Goal: Task Accomplishment & Management: Use online tool/utility

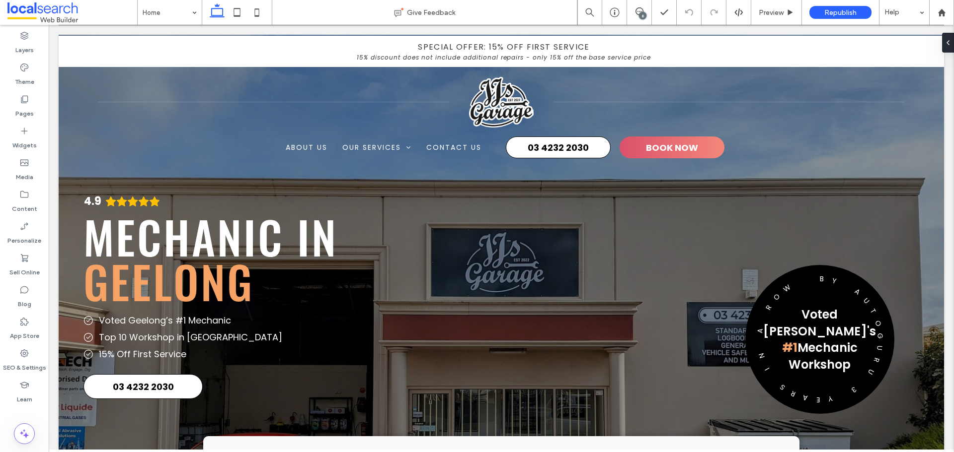
click at [642, 13] on div "6" at bounding box center [642, 15] width 7 height 7
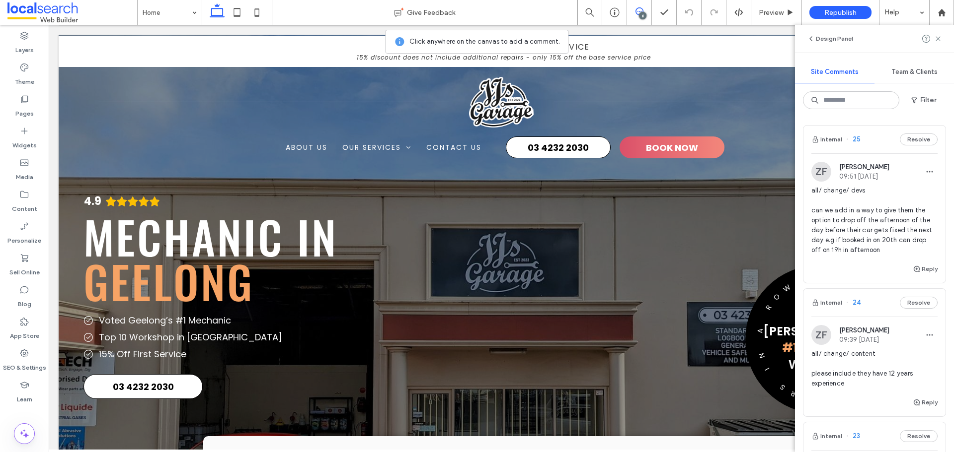
click at [872, 142] on div "Internal 25 Resolve" at bounding box center [874, 140] width 142 height 28
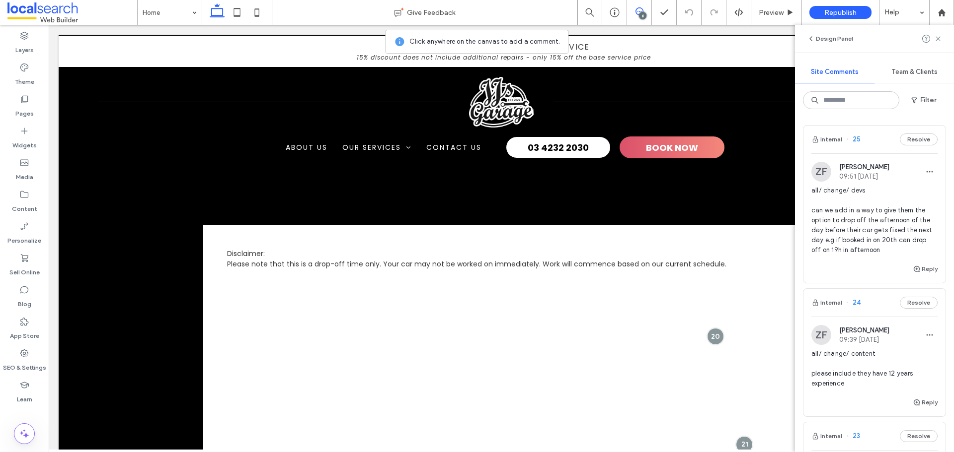
scroll to position [3172, 0]
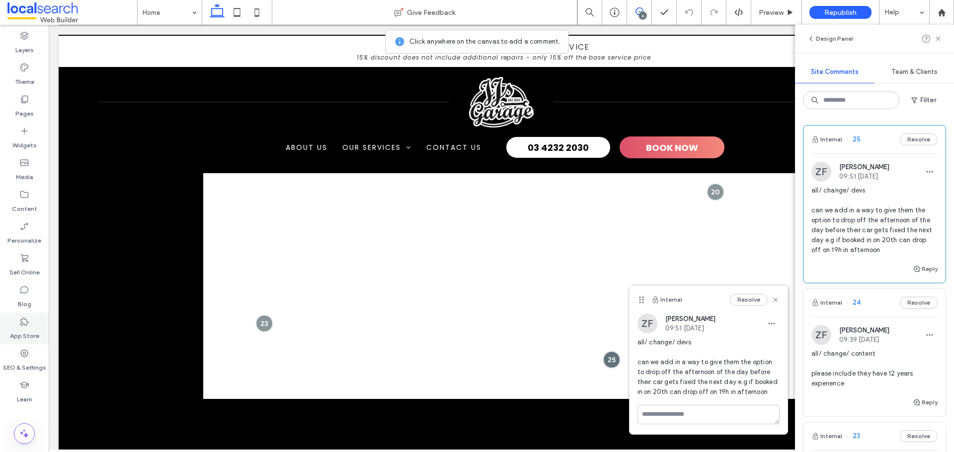
click at [30, 324] on div "App Store" at bounding box center [24, 329] width 49 height 32
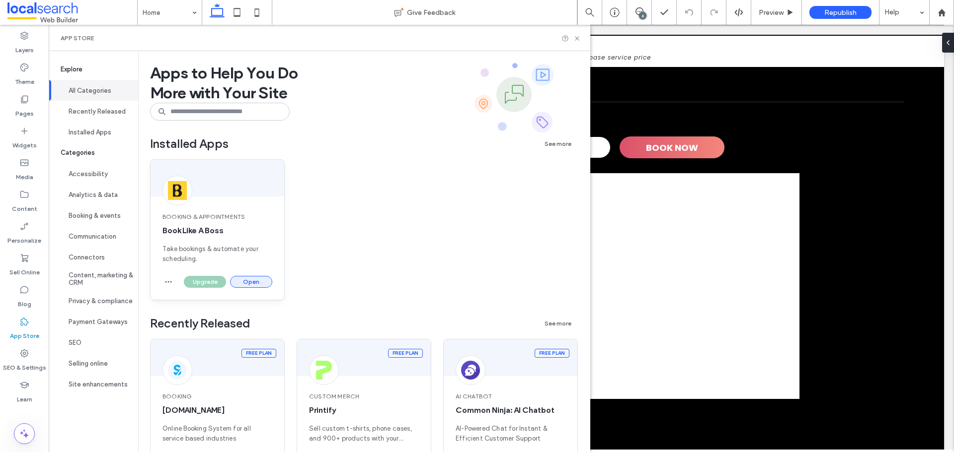
click at [252, 283] on button "Open" at bounding box center [251, 282] width 42 height 12
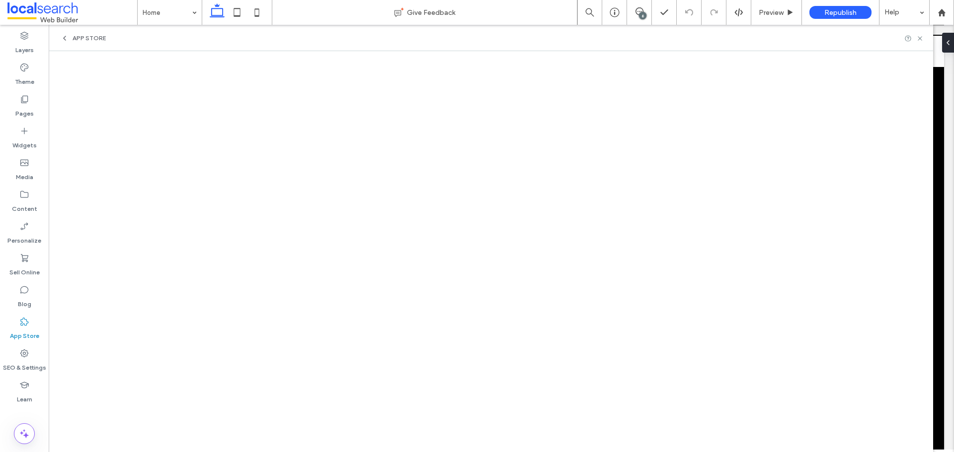
click at [639, 13] on div "6" at bounding box center [642, 15] width 7 height 7
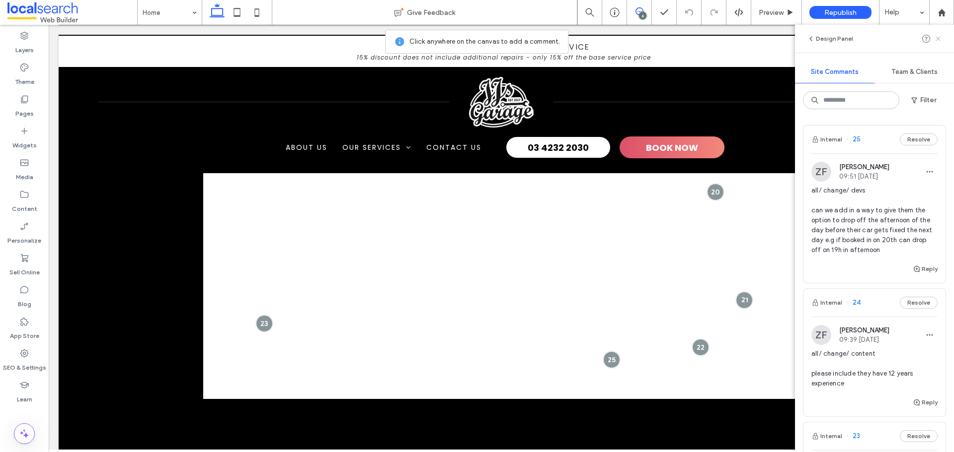
click at [940, 40] on use at bounding box center [937, 38] width 4 height 4
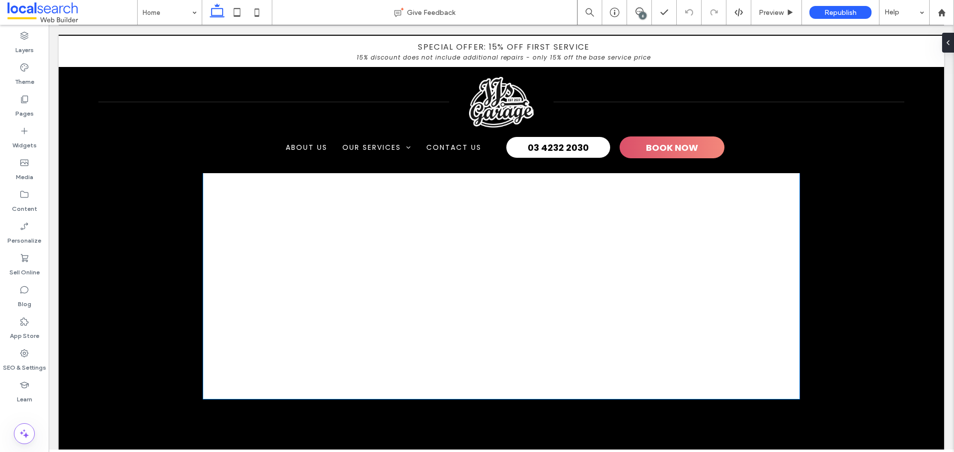
click at [420, 197] on div at bounding box center [501, 262] width 596 height 274
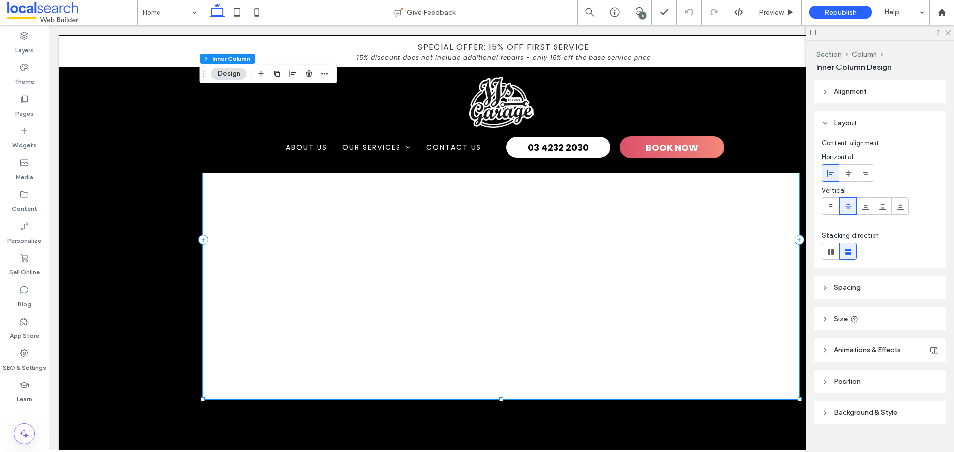
click at [426, 192] on div at bounding box center [501, 262] width 596 height 274
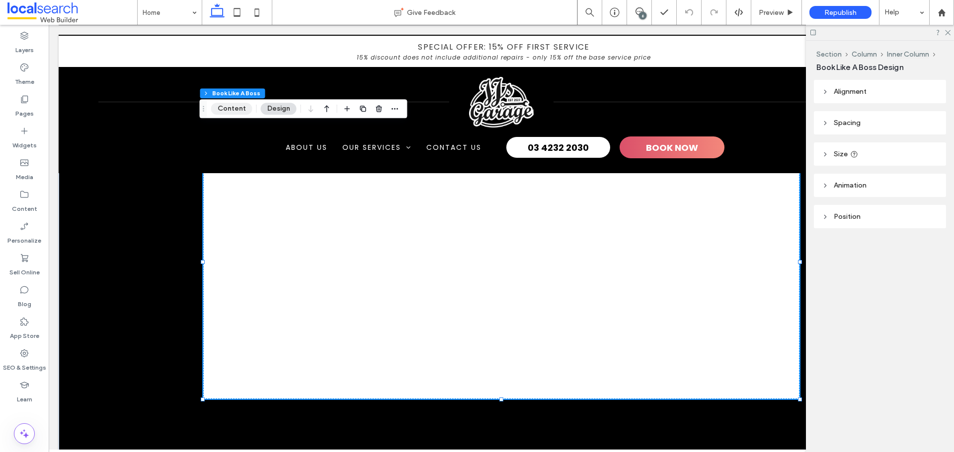
click at [235, 106] on button "Content" at bounding box center [231, 109] width 41 height 12
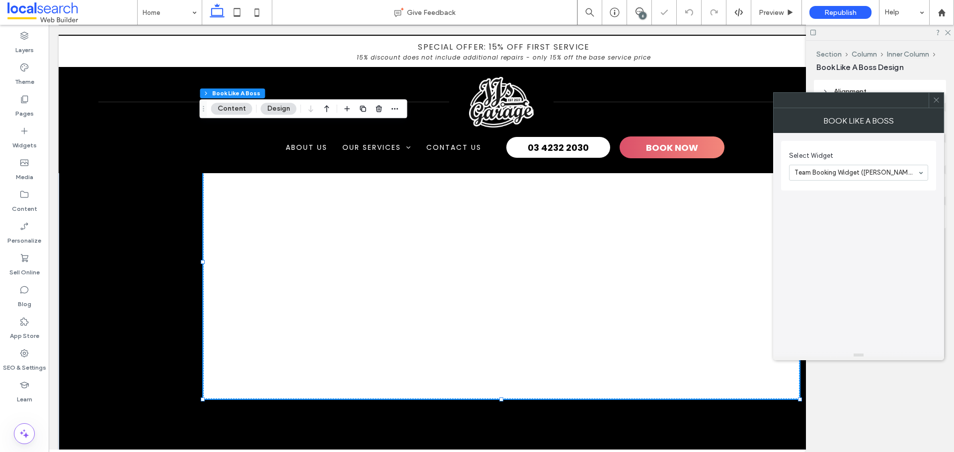
click at [921, 171] on div "Team Booking Widget ([PERSON_NAME]'s Garage)" at bounding box center [858, 173] width 139 height 16
click at [937, 102] on icon at bounding box center [935, 99] width 7 height 7
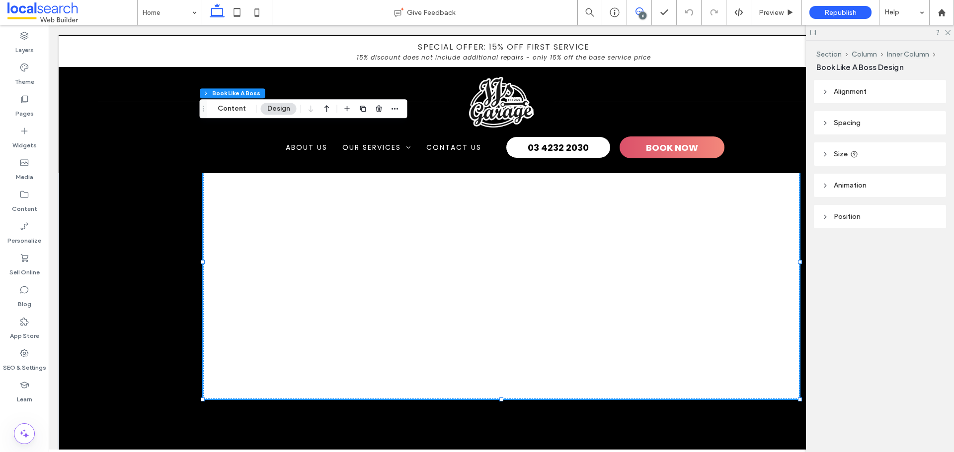
click at [636, 7] on icon at bounding box center [639, 11] width 8 height 8
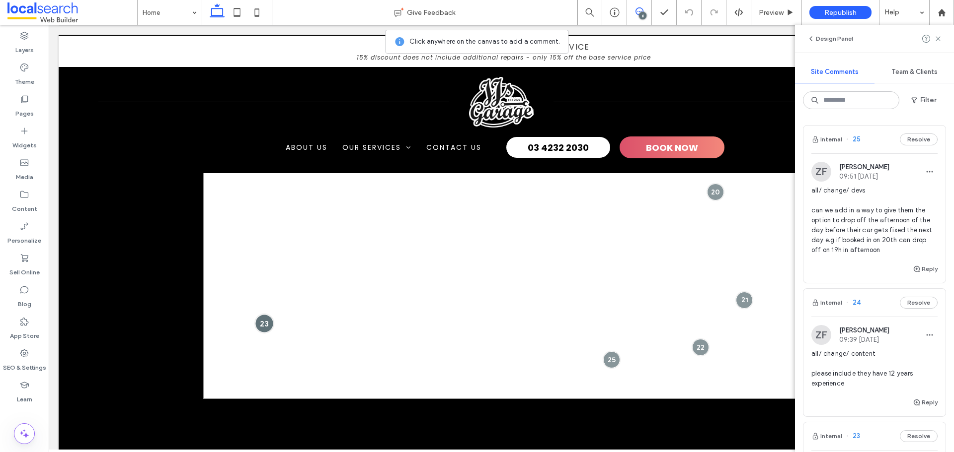
click at [260, 328] on div at bounding box center [264, 323] width 18 height 18
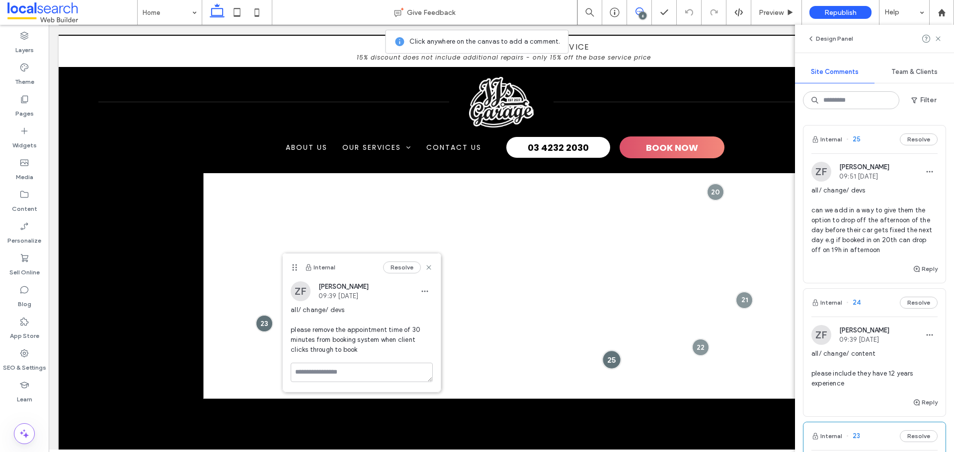
click at [609, 358] on div at bounding box center [611, 360] width 18 height 18
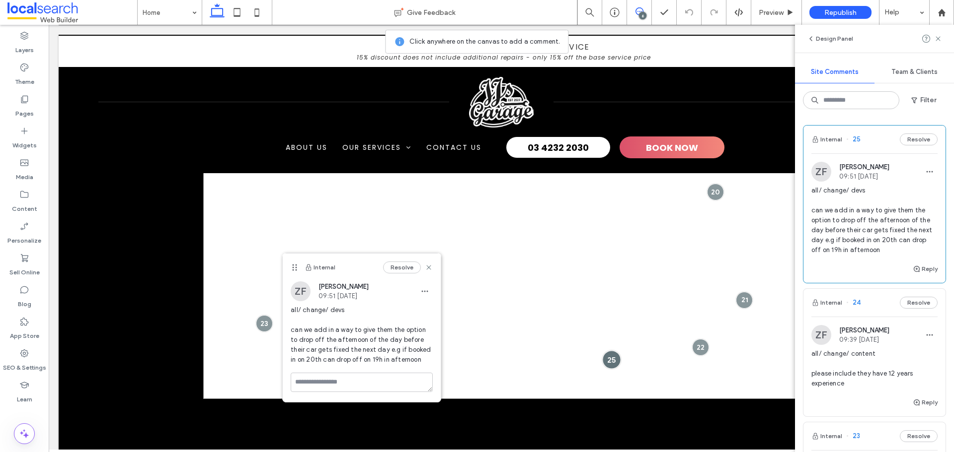
click at [607, 361] on div at bounding box center [611, 360] width 18 height 18
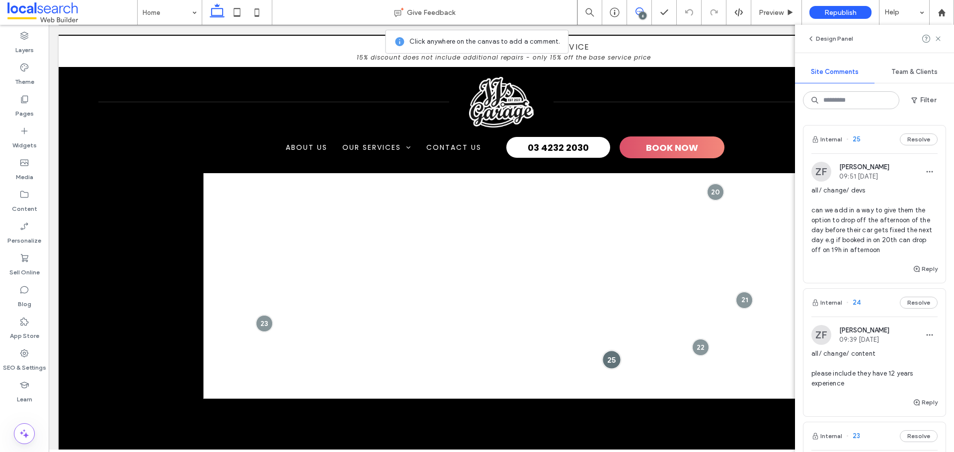
click at [607, 361] on div at bounding box center [611, 360] width 18 height 18
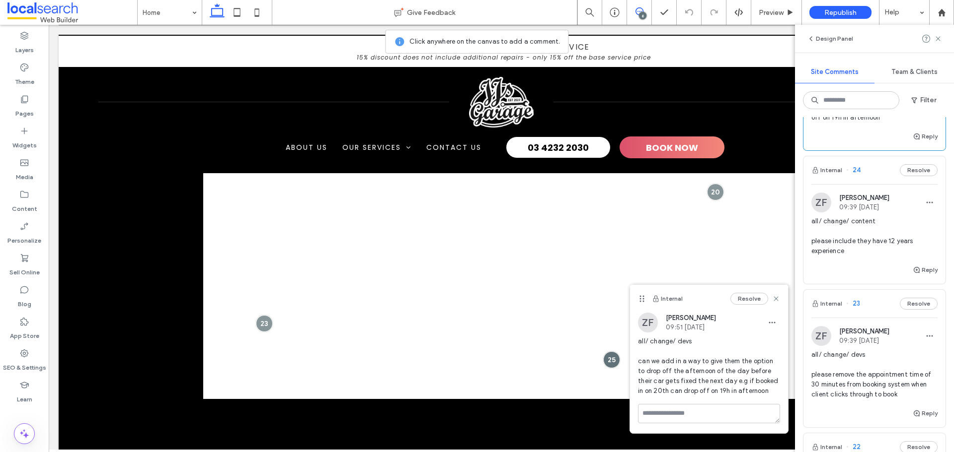
scroll to position [199, 0]
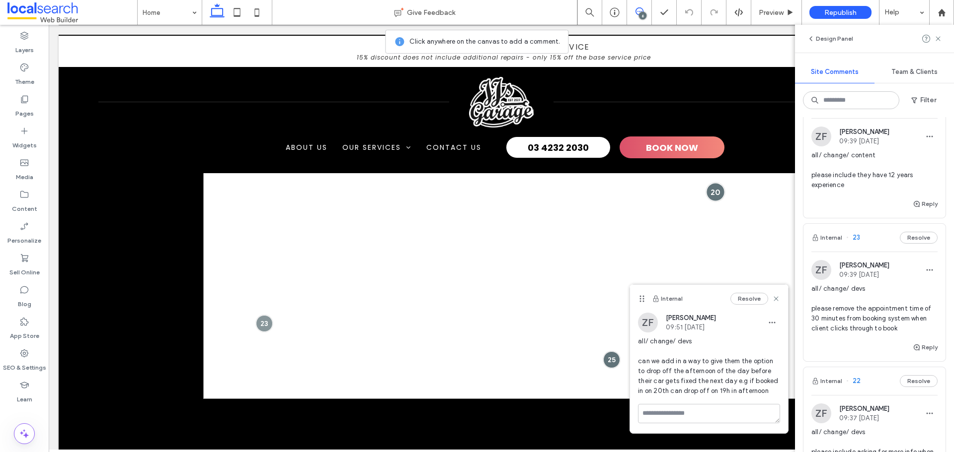
click at [711, 188] on div at bounding box center [715, 192] width 18 height 18
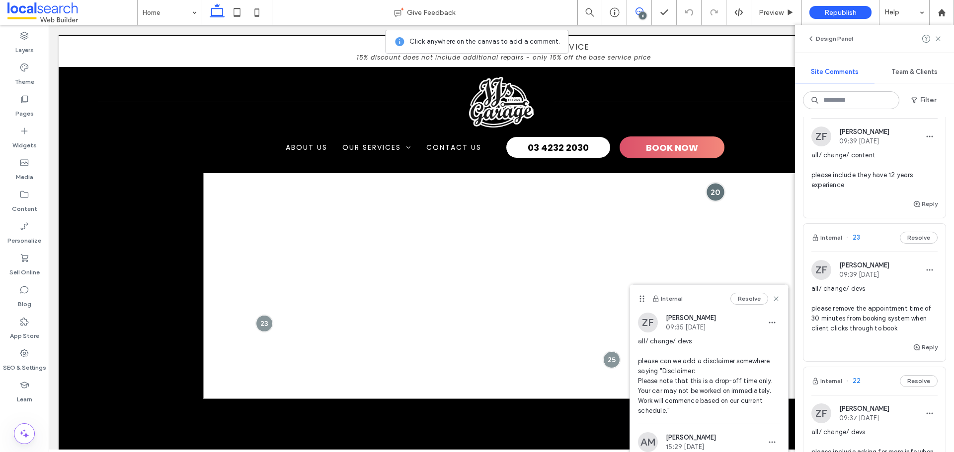
click at [710, 194] on div at bounding box center [715, 192] width 18 height 18
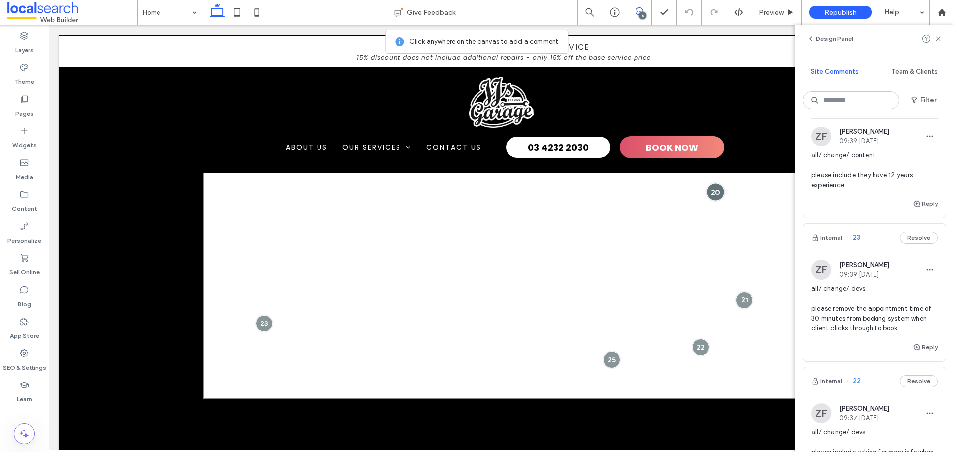
click at [710, 194] on div at bounding box center [715, 192] width 18 height 18
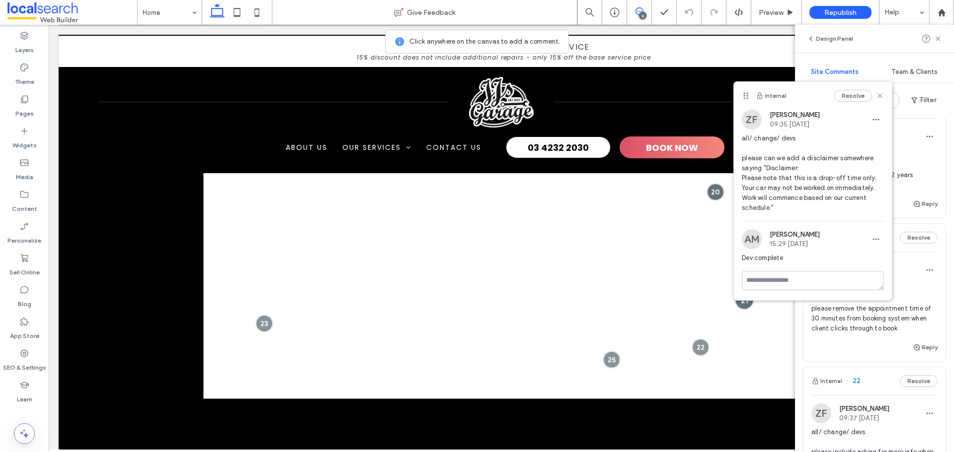
click at [742, 303] on div at bounding box center [744, 300] width 18 height 18
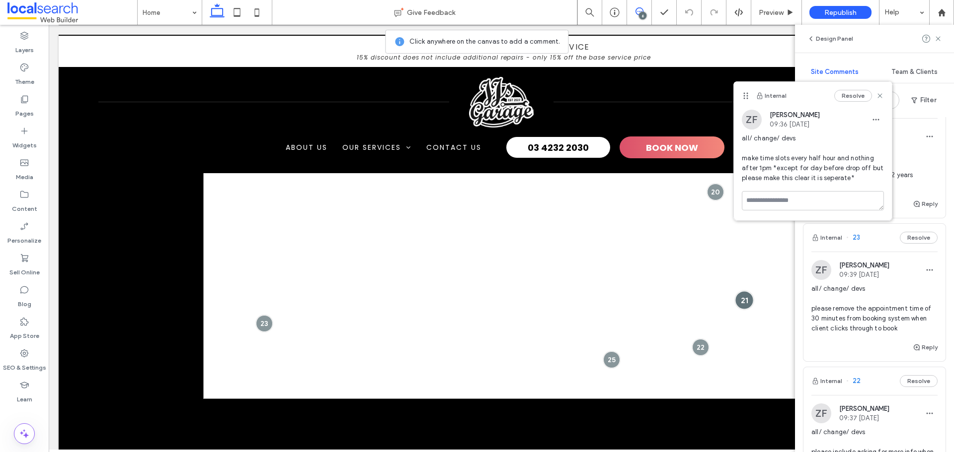
click at [740, 305] on div at bounding box center [744, 300] width 18 height 18
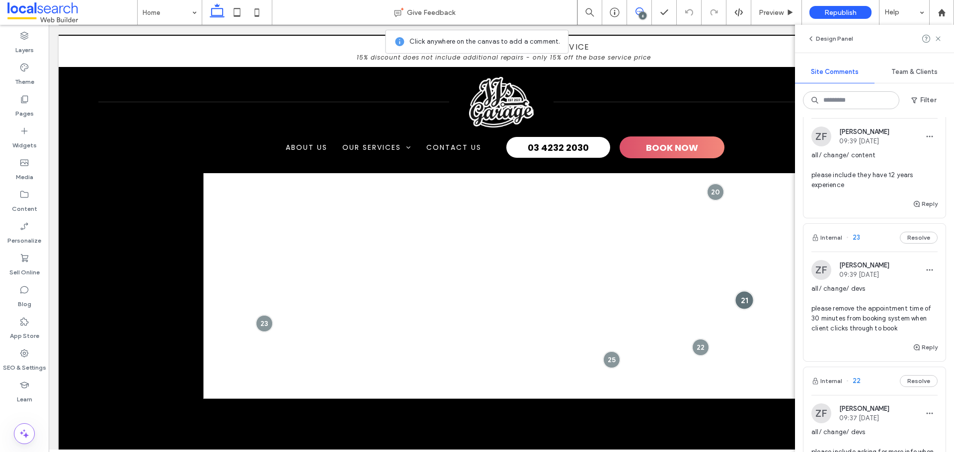
click at [741, 303] on div at bounding box center [744, 300] width 18 height 18
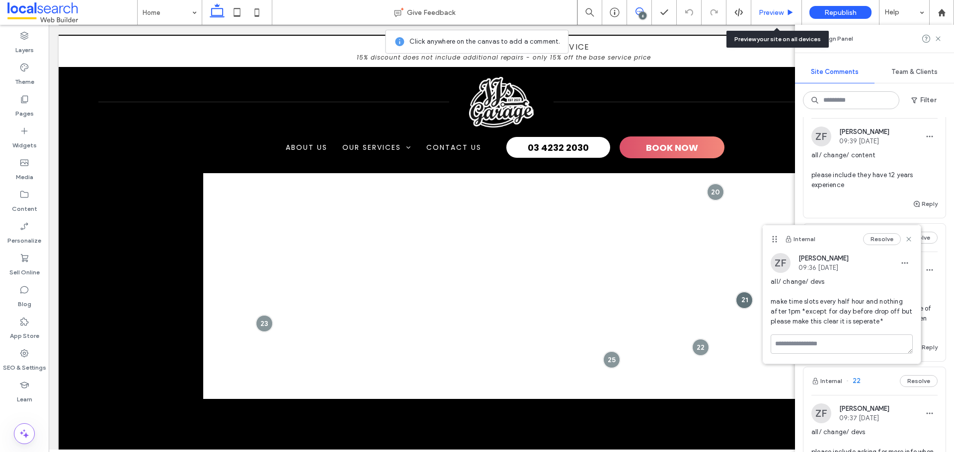
click at [768, 16] on span "Preview" at bounding box center [770, 12] width 25 height 8
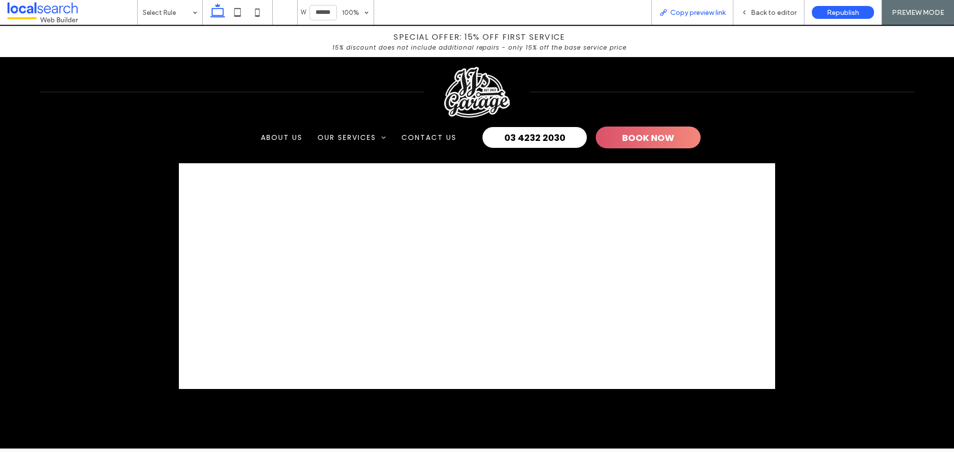
click at [680, 14] on span "Copy preview link" at bounding box center [697, 12] width 55 height 8
click at [773, 16] on span "Back to editor" at bounding box center [773, 12] width 46 height 8
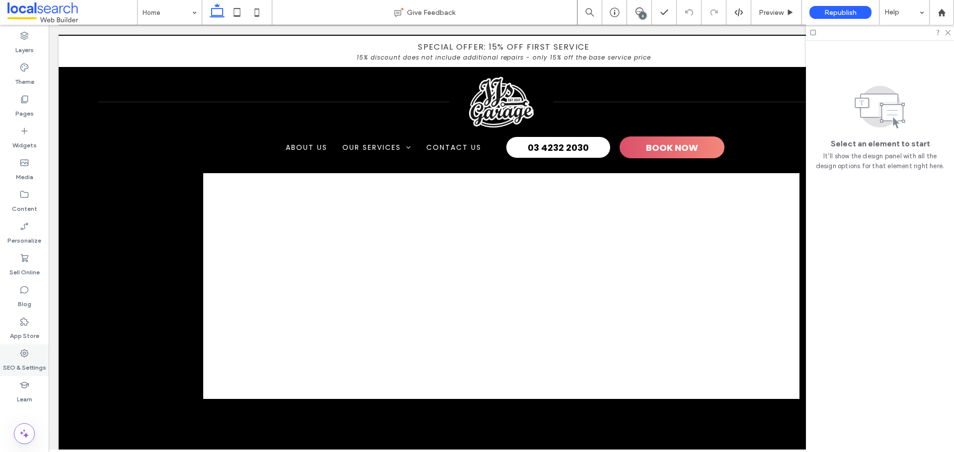
click at [20, 360] on label "SEO & Settings" at bounding box center [24, 366] width 43 height 14
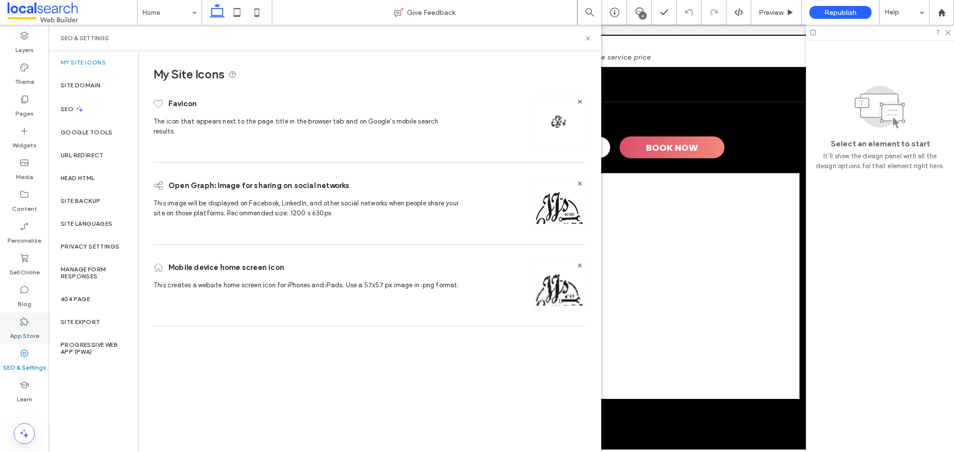
click at [21, 329] on label "App Store" at bounding box center [24, 334] width 29 height 14
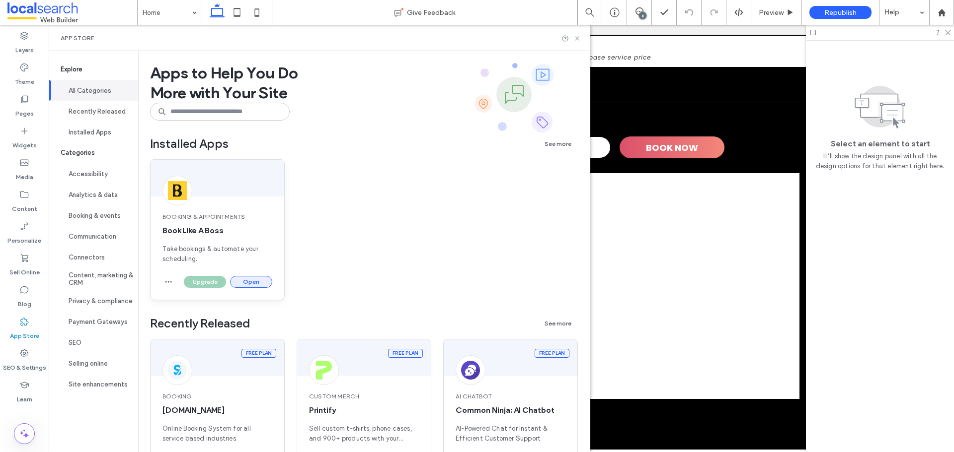
click at [253, 279] on button "Open" at bounding box center [251, 282] width 42 height 12
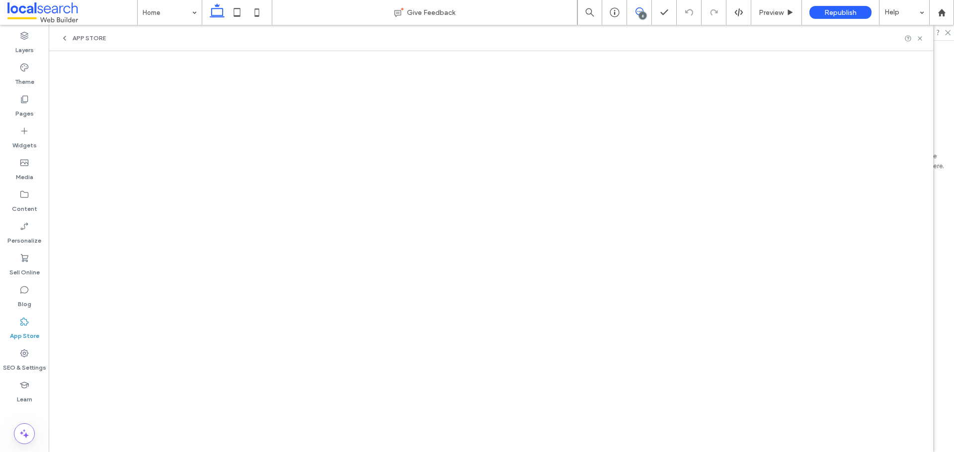
click at [642, 11] on use at bounding box center [639, 11] width 8 height 8
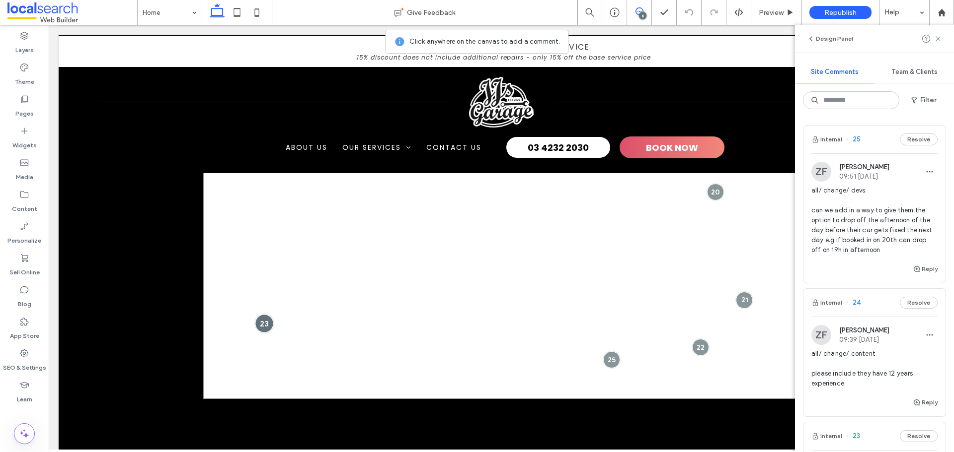
click at [260, 323] on div at bounding box center [264, 323] width 18 height 18
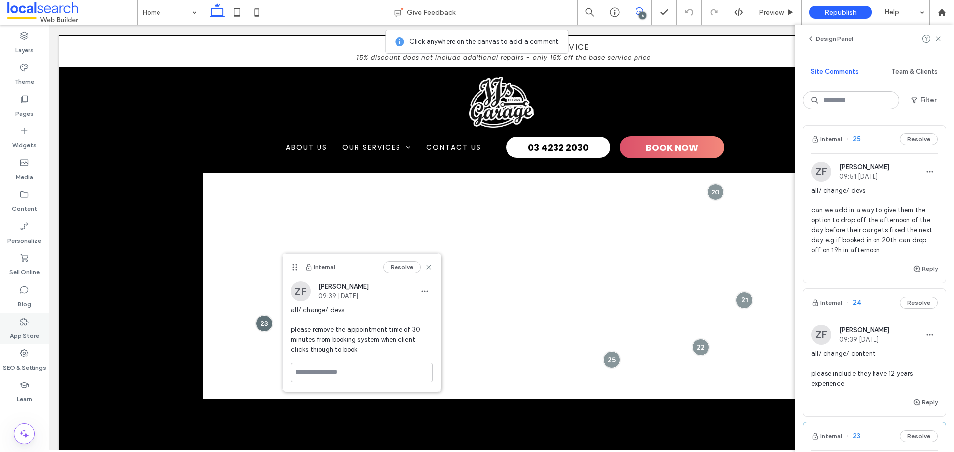
click at [23, 323] on icon at bounding box center [24, 322] width 10 height 10
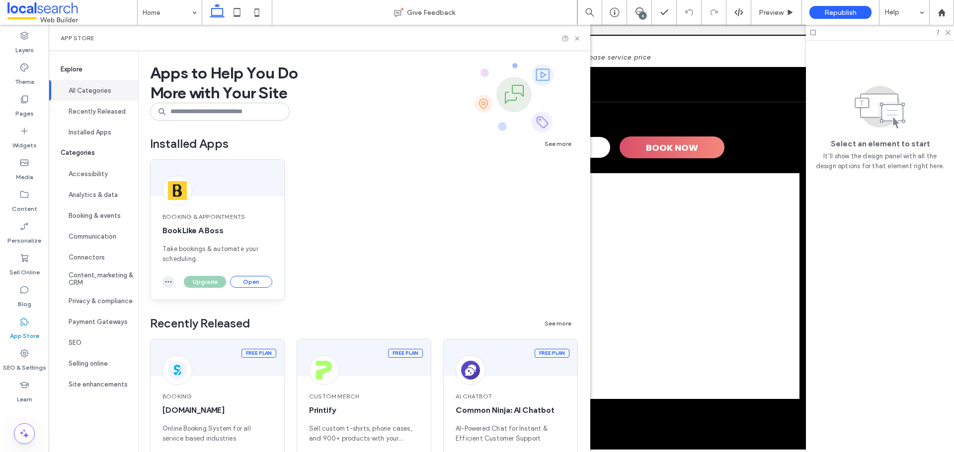
click at [169, 281] on icon "button" at bounding box center [168, 282] width 8 height 8
click at [257, 280] on button "Open" at bounding box center [251, 282] width 42 height 12
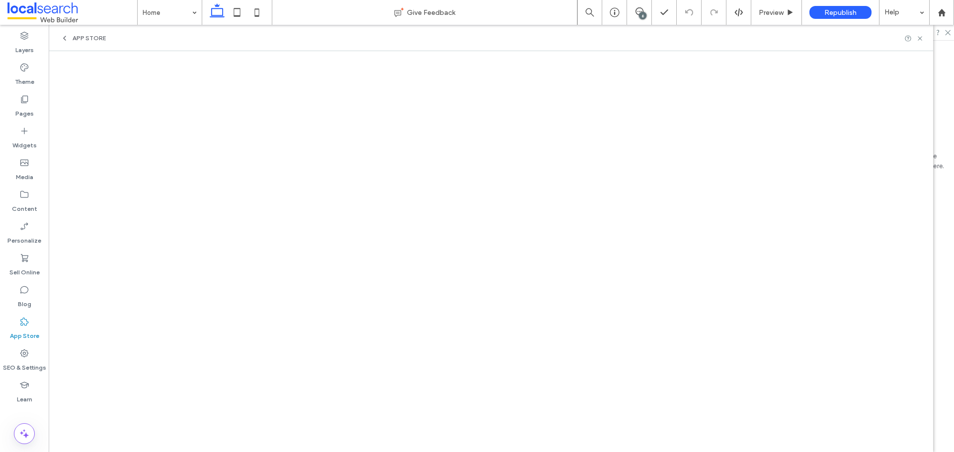
click at [640, 12] on div "6" at bounding box center [642, 15] width 7 height 7
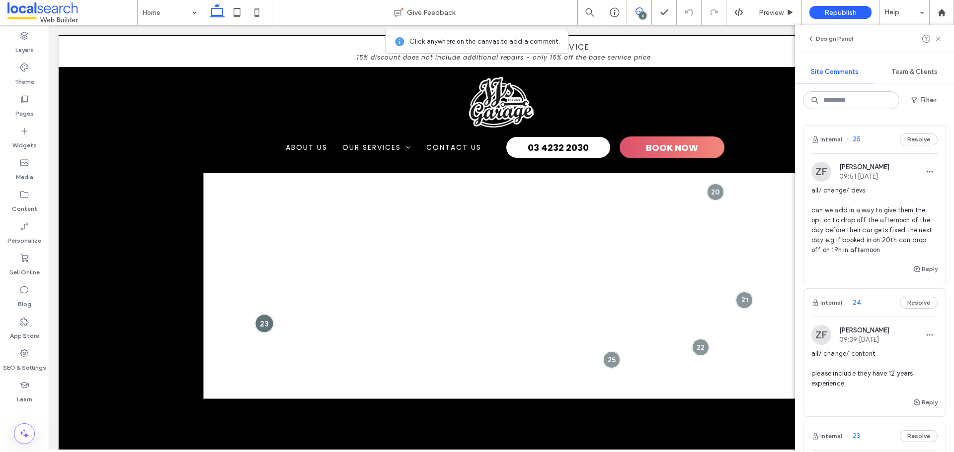
click at [257, 324] on div at bounding box center [264, 323] width 18 height 18
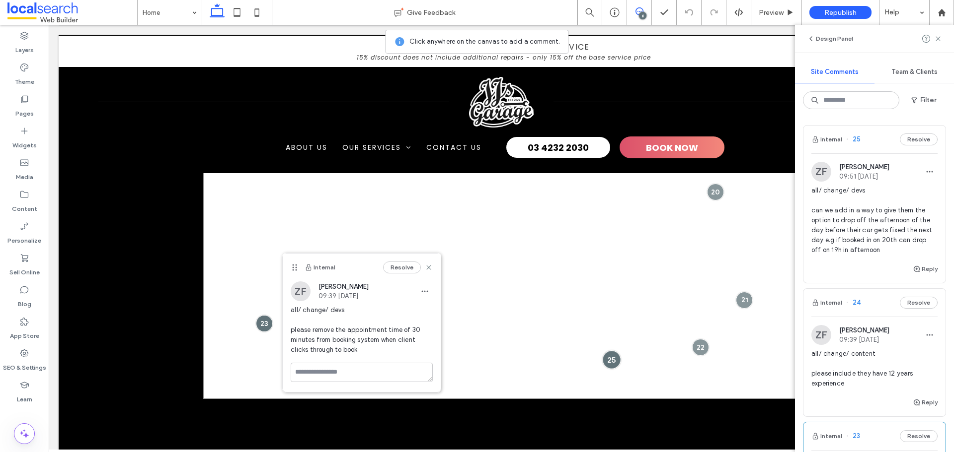
click at [610, 362] on div at bounding box center [611, 360] width 18 height 18
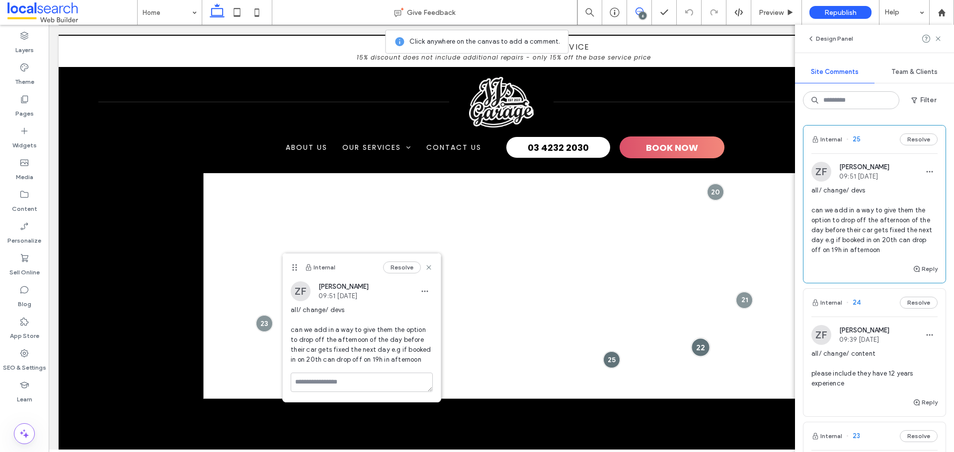
click at [700, 349] on div at bounding box center [700, 347] width 18 height 18
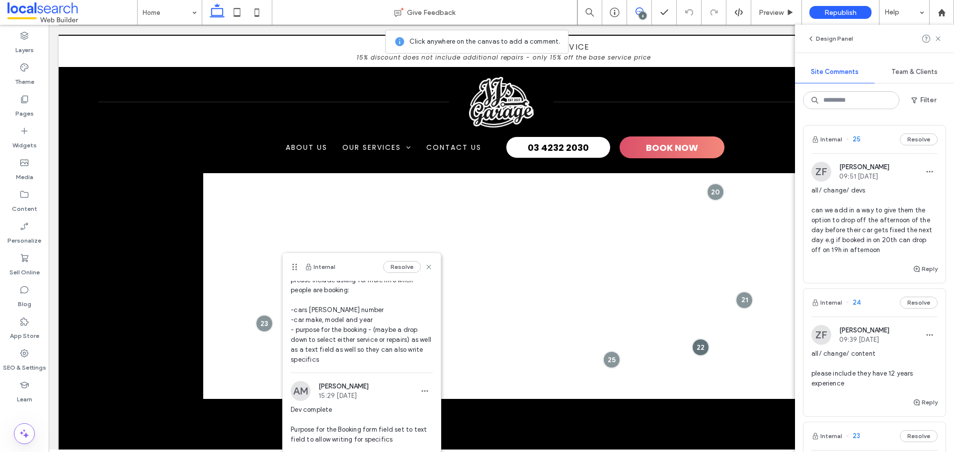
scroll to position [56, 0]
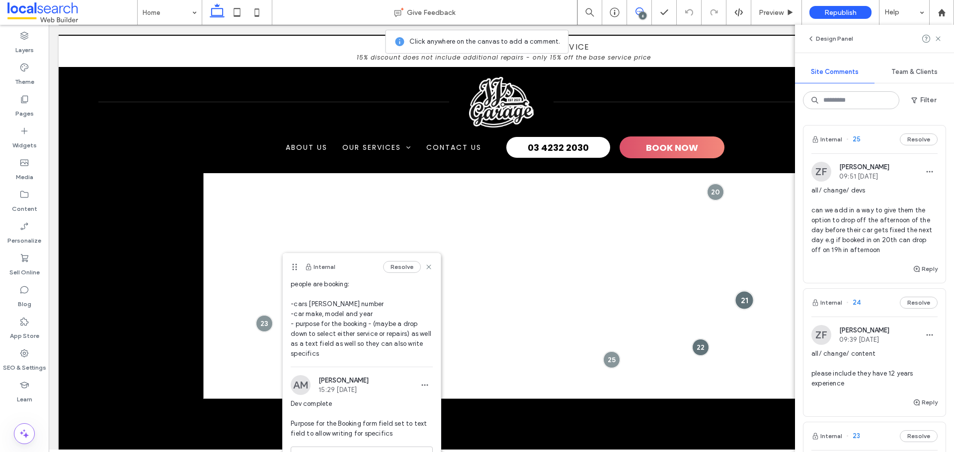
click at [741, 301] on div at bounding box center [744, 300] width 18 height 18
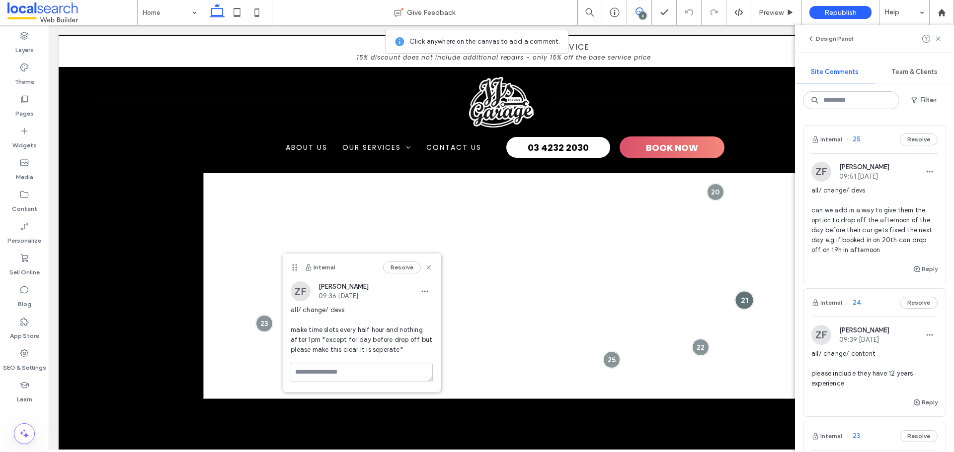
click at [740, 298] on div at bounding box center [744, 300] width 18 height 18
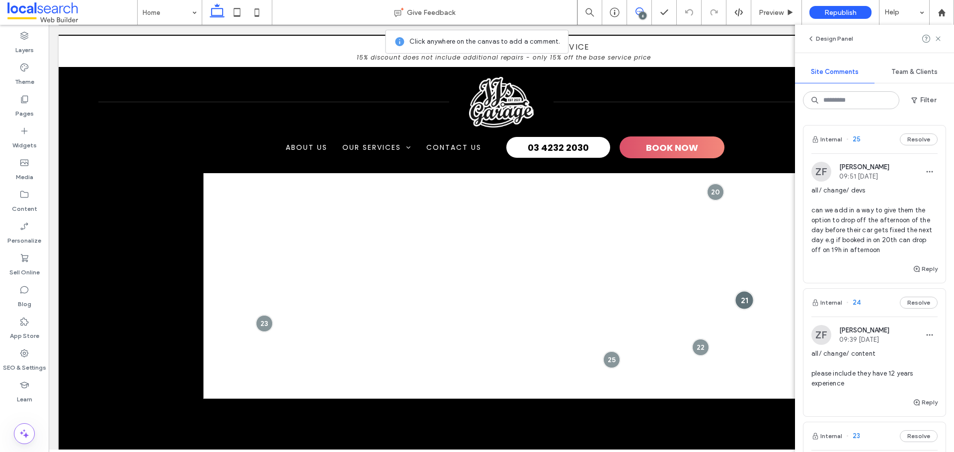
click at [740, 298] on div at bounding box center [744, 300] width 18 height 18
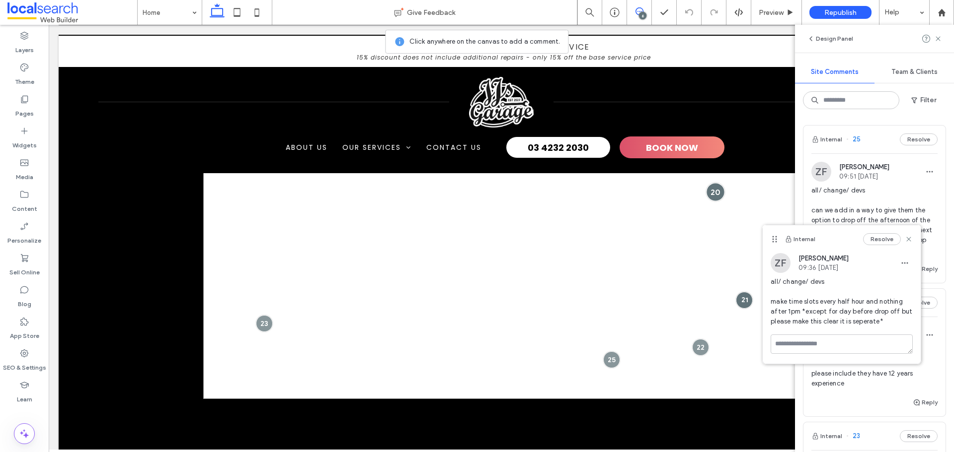
click at [715, 193] on div at bounding box center [715, 192] width 18 height 18
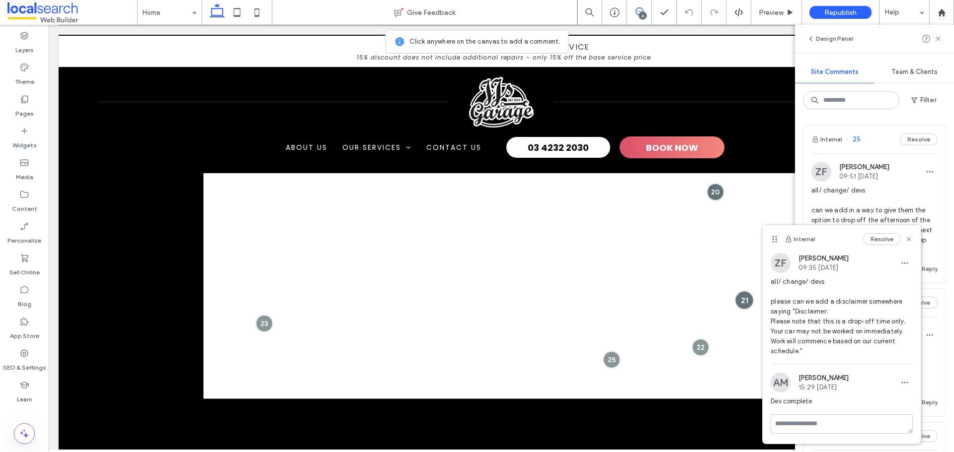
click at [742, 299] on div at bounding box center [744, 300] width 18 height 18
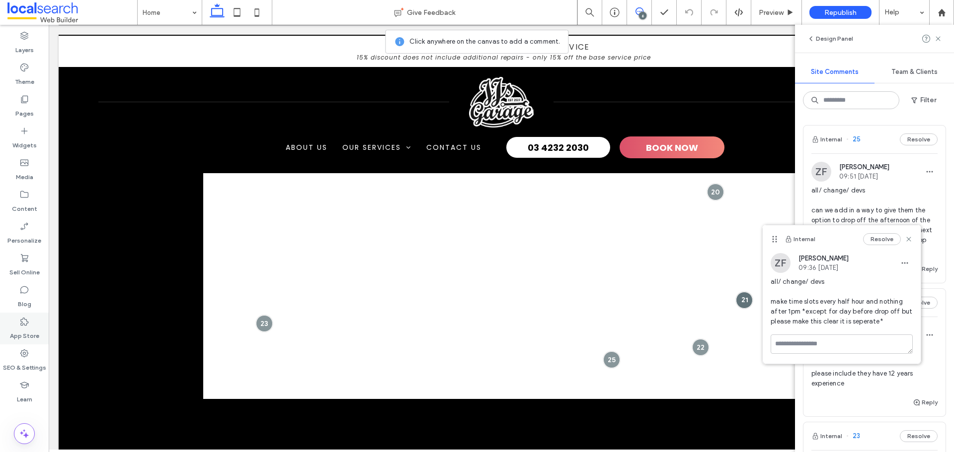
click at [29, 328] on label "App Store" at bounding box center [24, 334] width 29 height 14
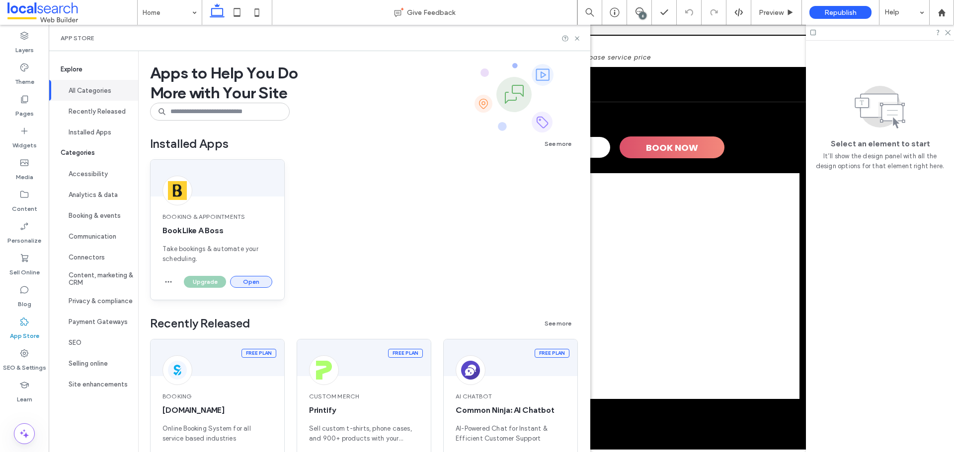
click at [259, 284] on button "Open" at bounding box center [251, 282] width 42 height 12
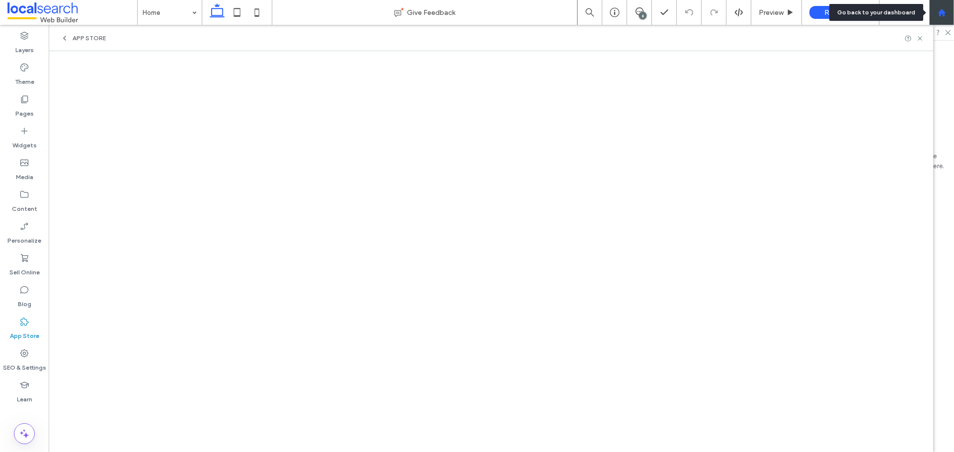
click at [945, 16] on icon at bounding box center [941, 12] width 8 height 8
